Goal: Find specific page/section: Find specific page/section

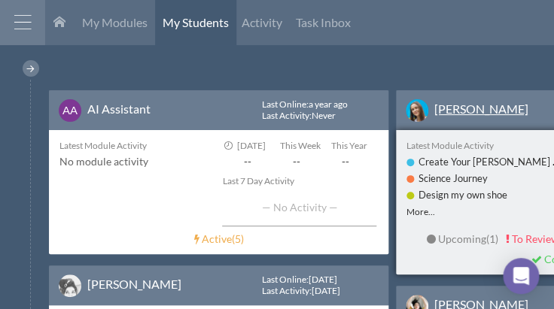
click at [438, 105] on link "[PERSON_NAME]" at bounding box center [481, 109] width 94 height 14
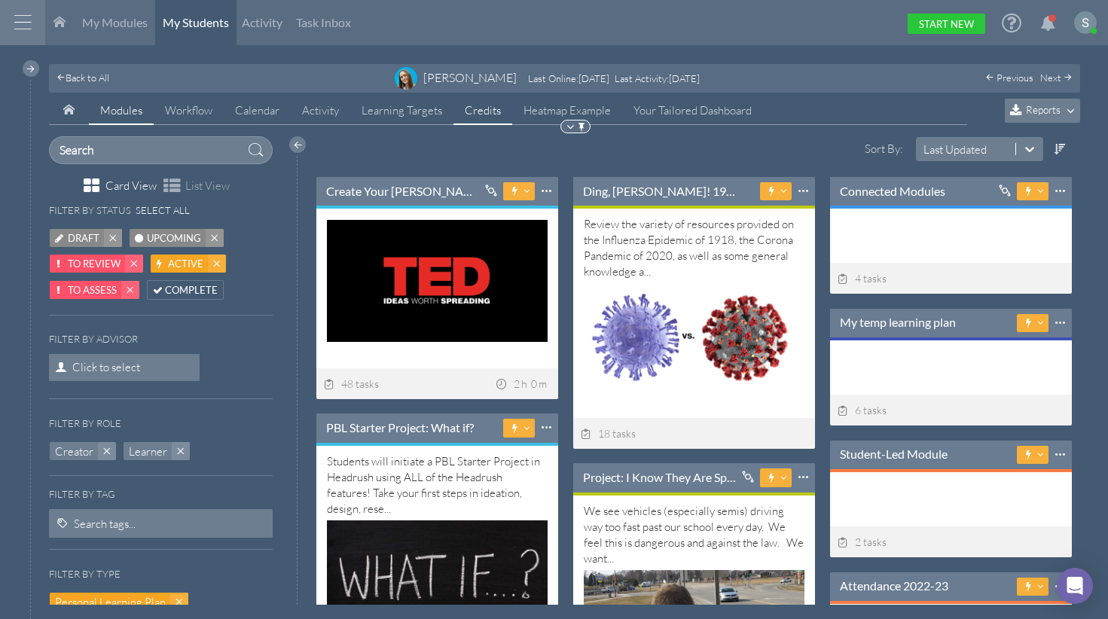
click at [494, 114] on link "Credits" at bounding box center [482, 110] width 59 height 29
